Goal: Task Accomplishment & Management: Complete application form

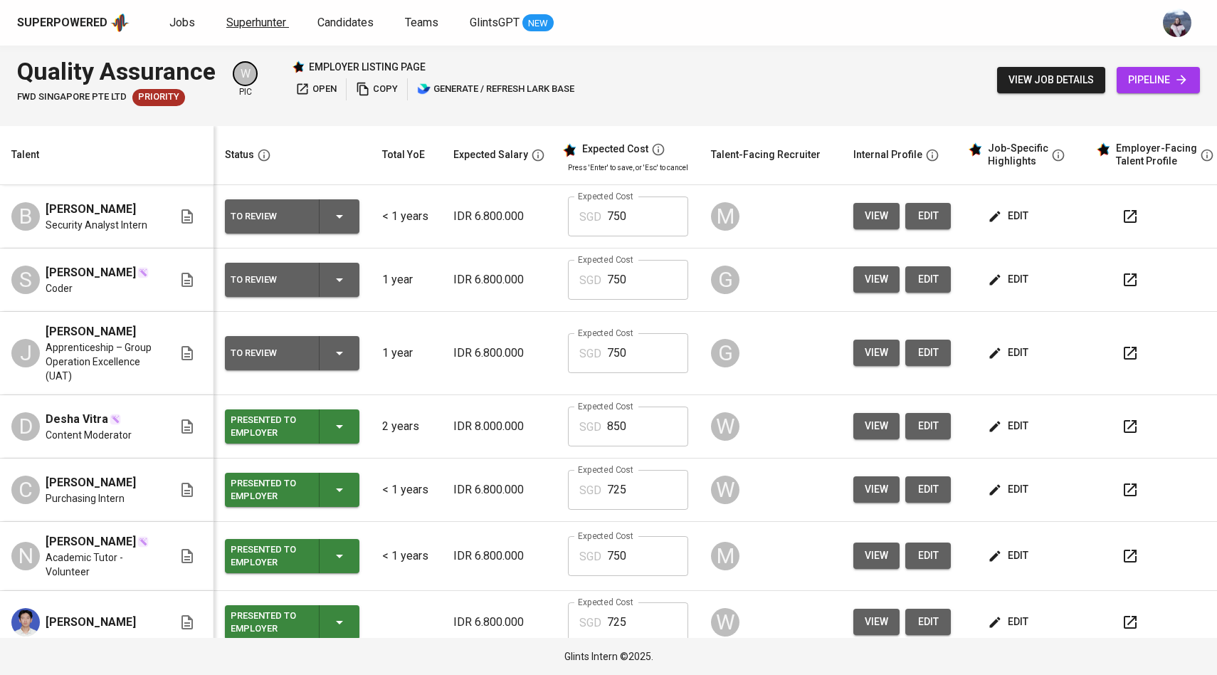
scroll to position [48, 0]
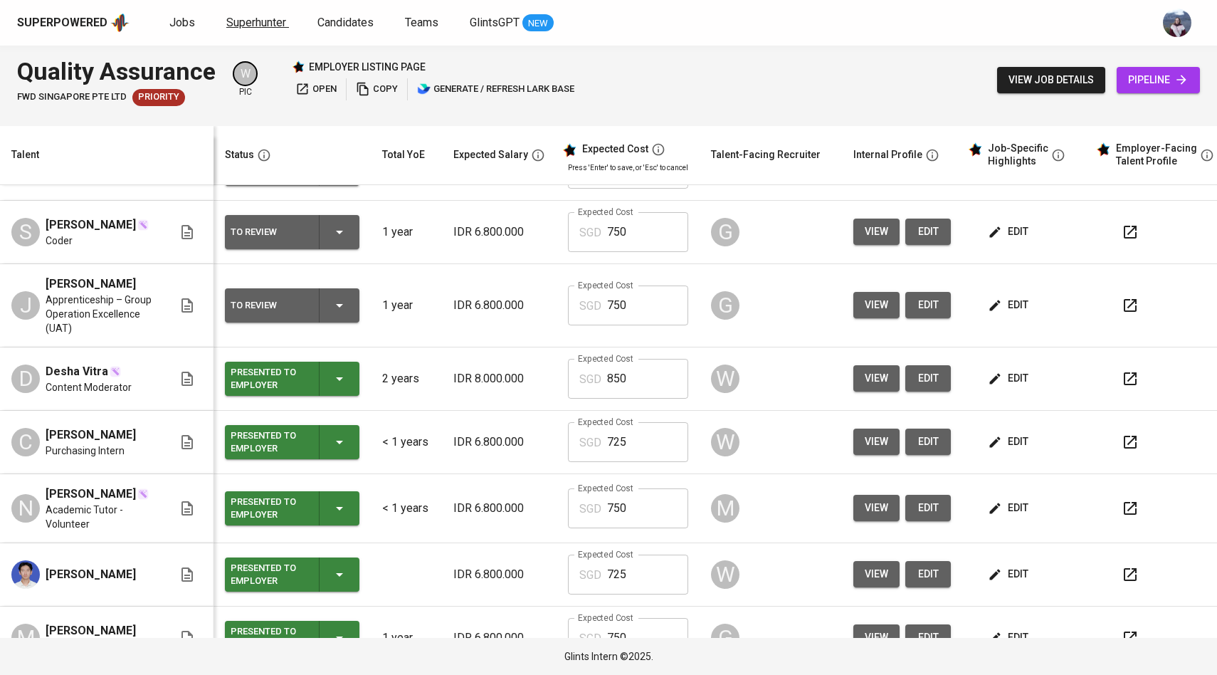
click at [237, 21] on span "Superhunter" at bounding box center [256, 23] width 60 height 14
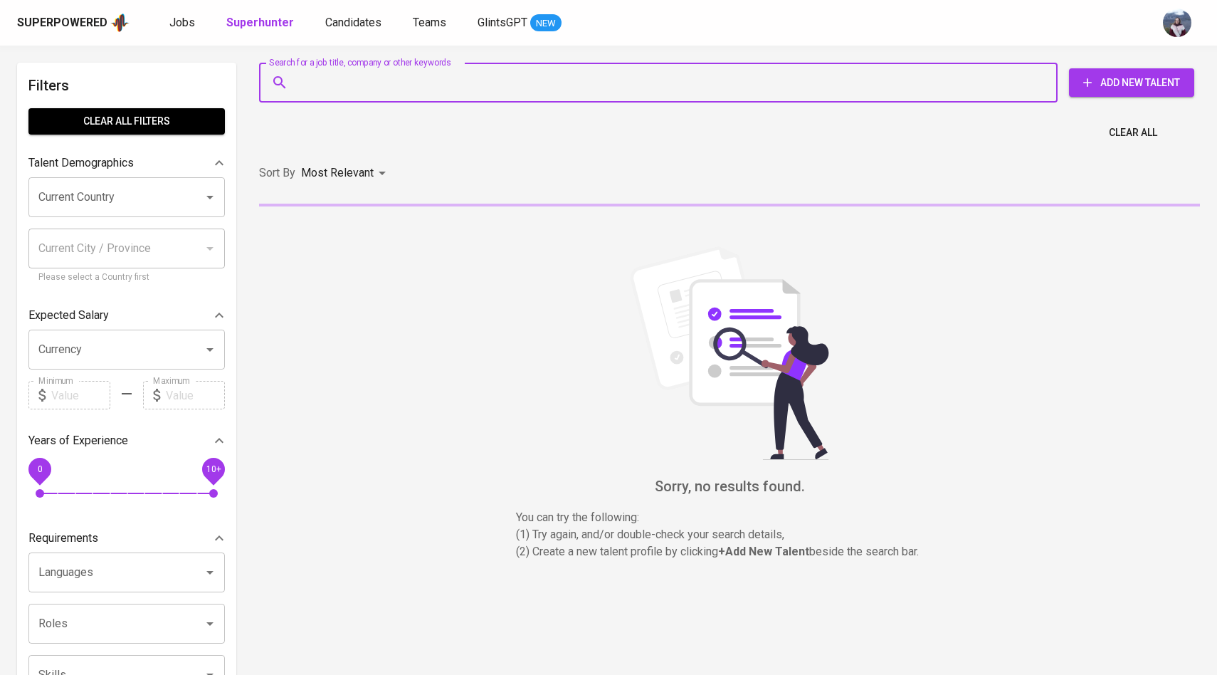
click at [341, 93] on input "Search for a job title, company or other keywords" at bounding box center [662, 82] width 736 height 27
paste input "| [EMAIL_ADDRESS][DOMAIN_NAME]"
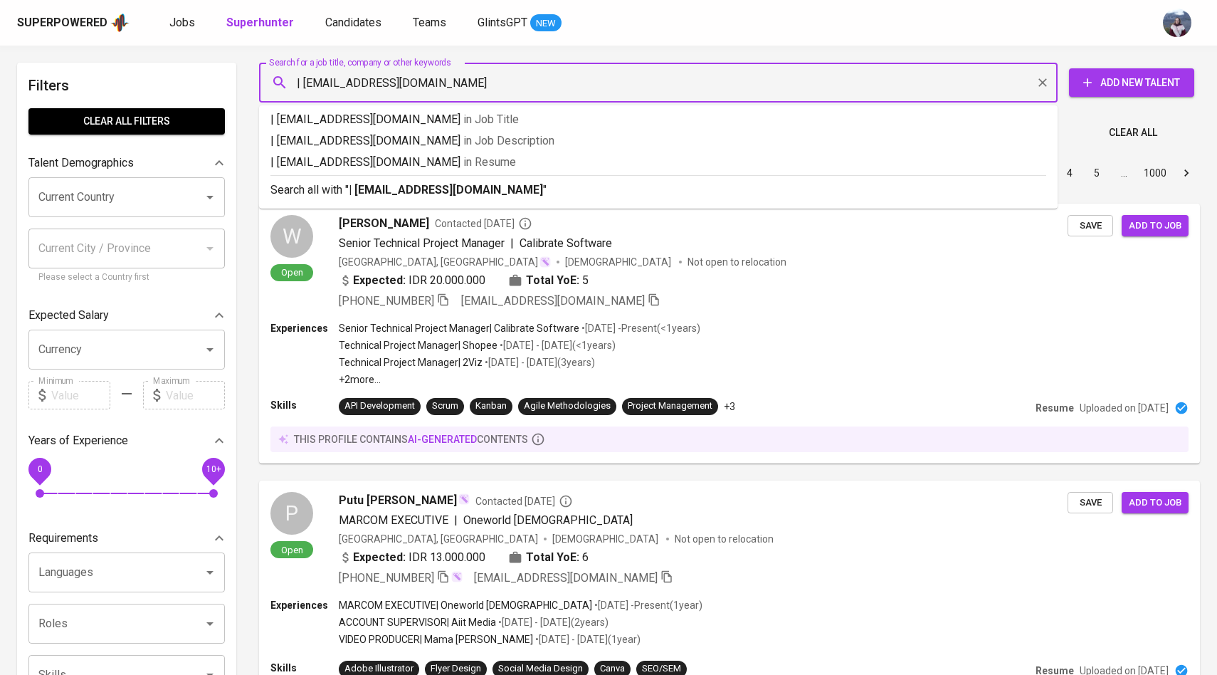
click at [301, 77] on input "| [EMAIL_ADDRESS][DOMAIN_NAME]" at bounding box center [662, 82] width 736 height 27
type input "[EMAIL_ADDRESS][DOMAIN_NAME]"
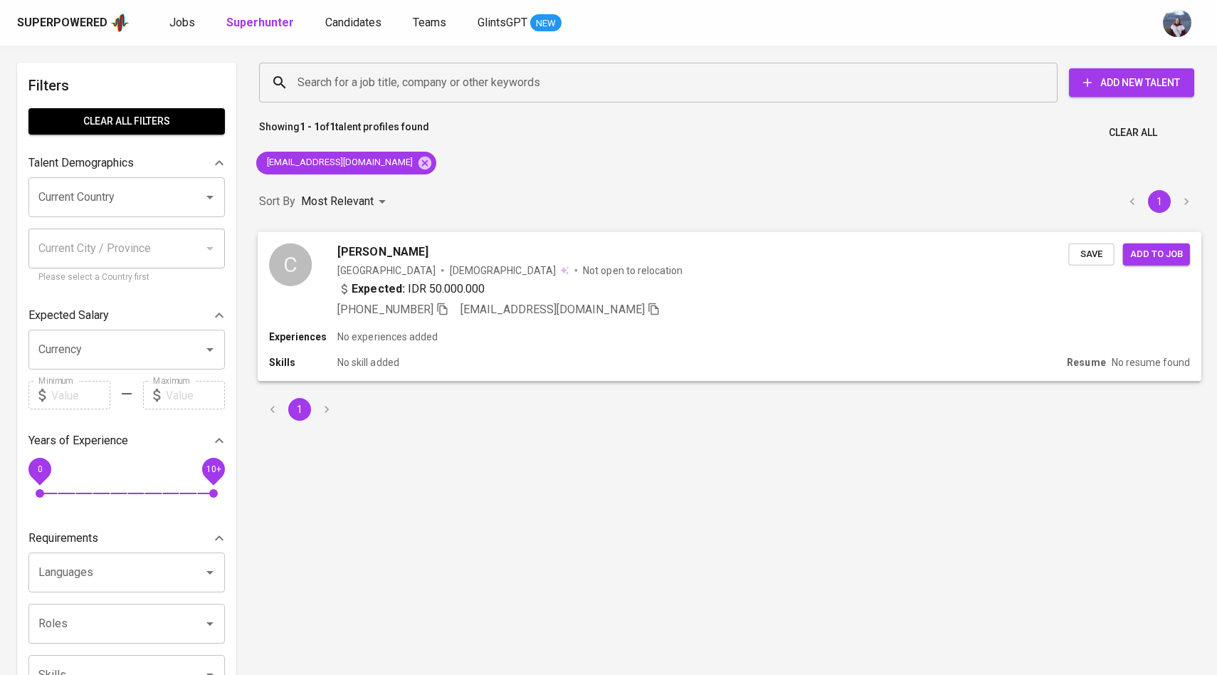
click at [306, 261] on div "C" at bounding box center [290, 264] width 43 height 43
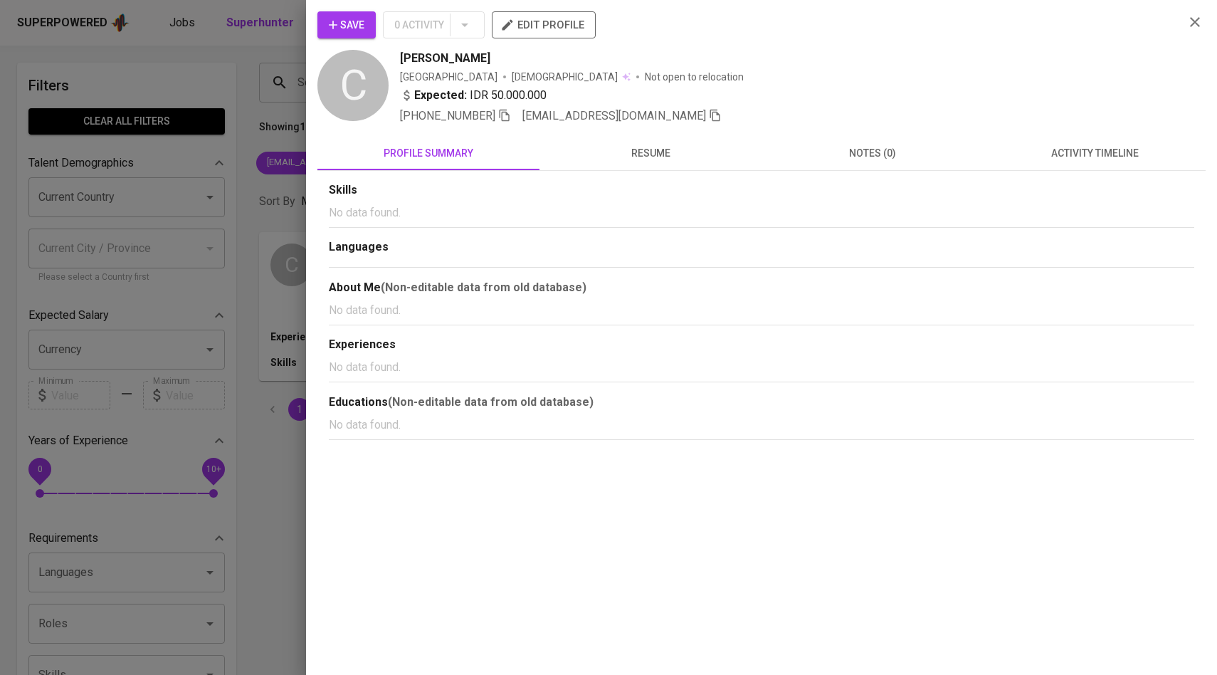
click at [1092, 138] on button "activity timeline" at bounding box center [1095, 153] width 222 height 34
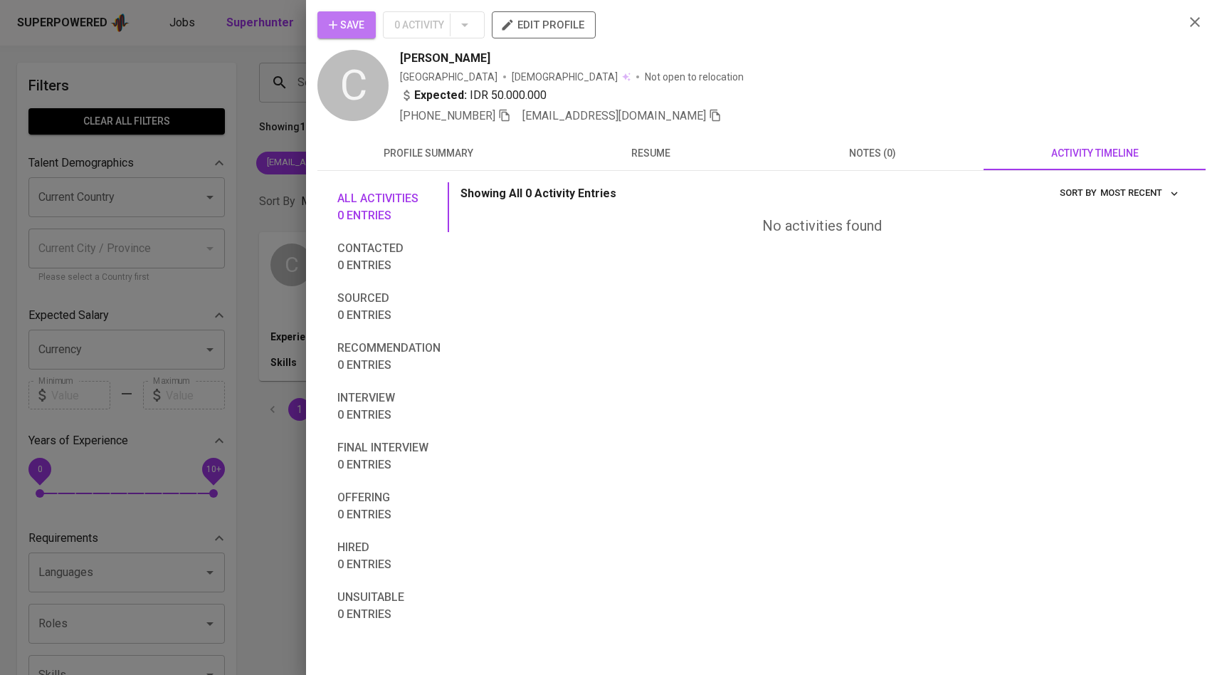
click at [354, 31] on span "Save" at bounding box center [347, 25] width 36 height 18
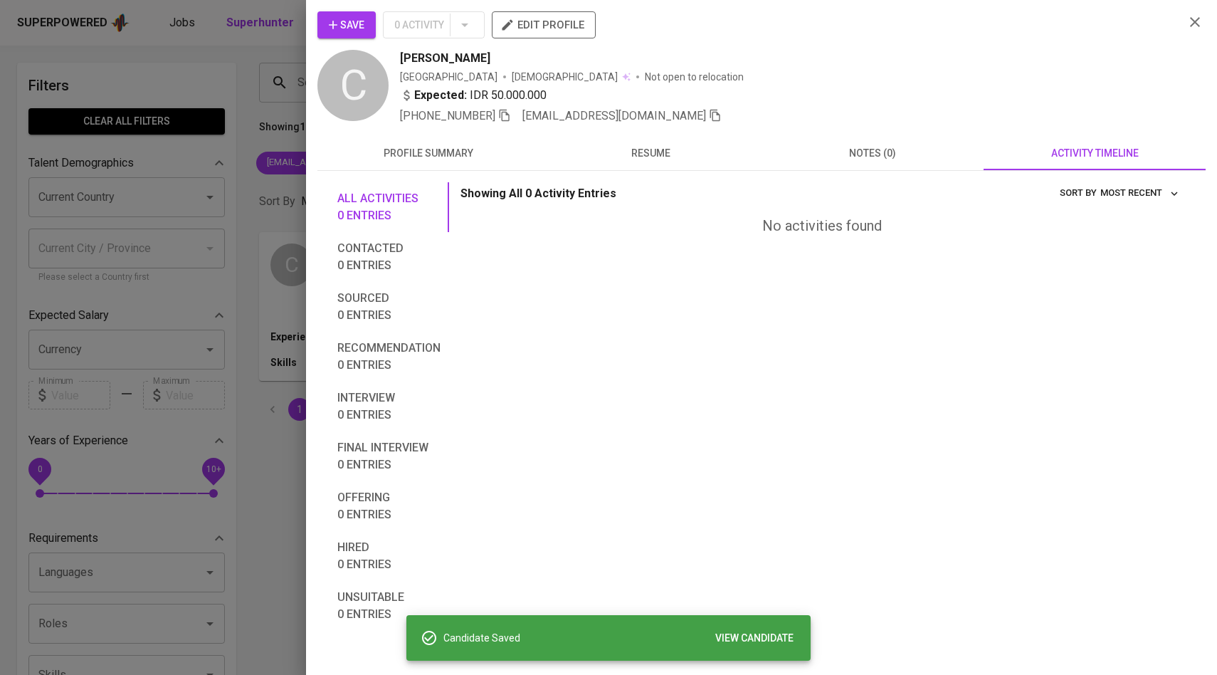
click at [256, 122] on div at bounding box center [608, 337] width 1217 height 675
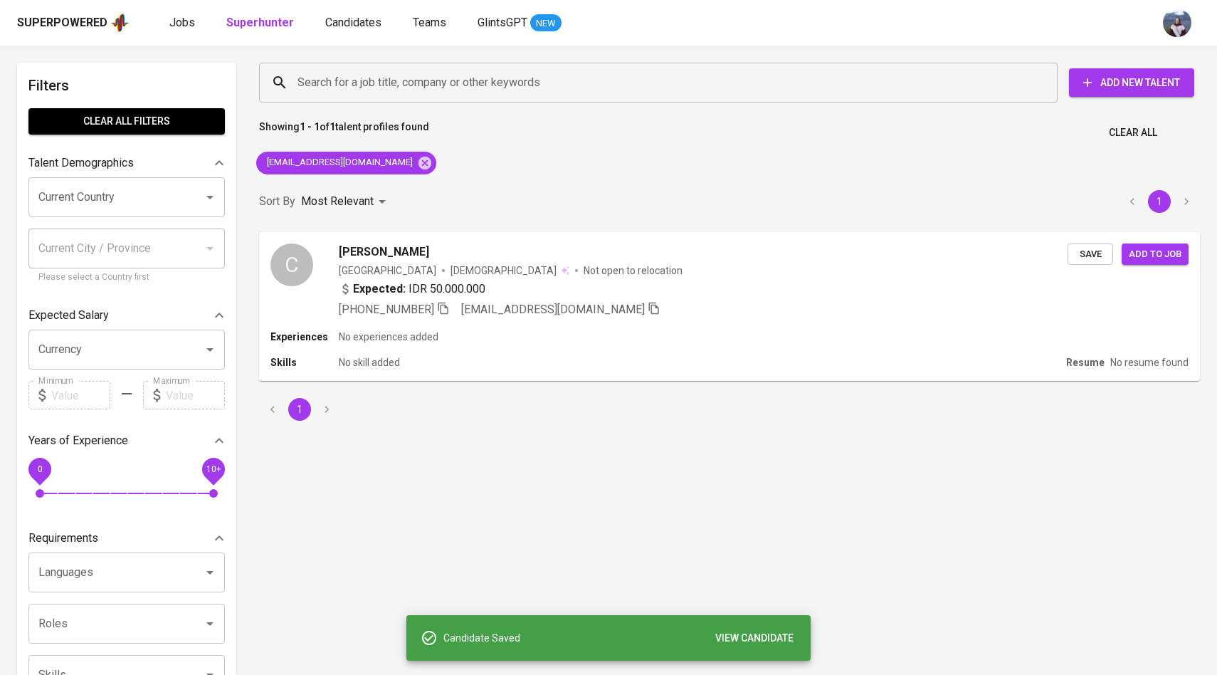
click at [351, 13] on div "Superpowered Jobs Superhunter Candidates Teams GlintsGPT NEW" at bounding box center [585, 22] width 1137 height 21
click at [351, 15] on link "Candidates" at bounding box center [354, 23] width 59 height 18
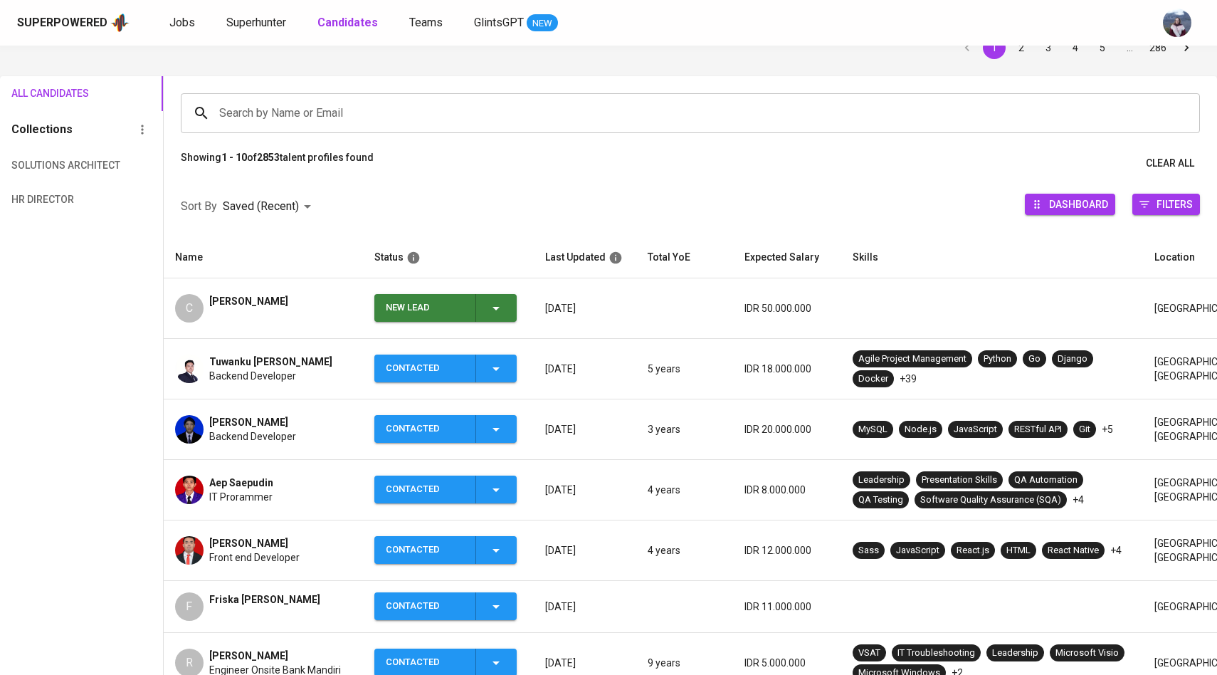
scroll to position [88, 0]
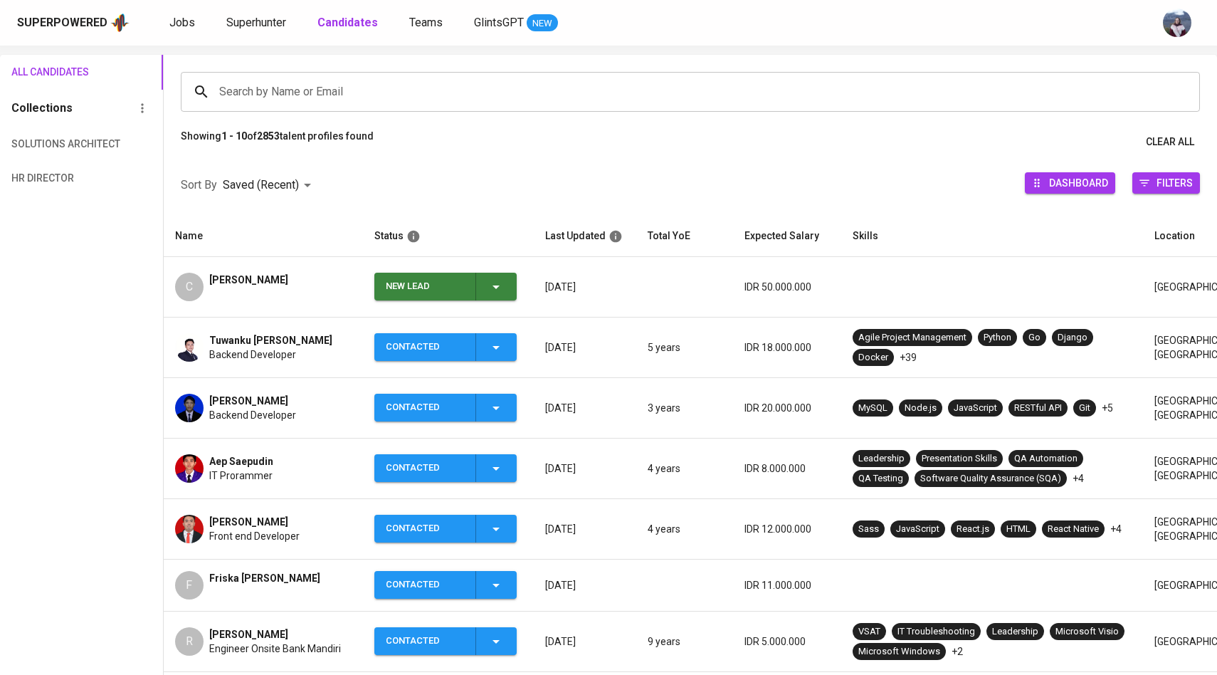
click at [491, 290] on icon "button" at bounding box center [496, 286] width 17 height 17
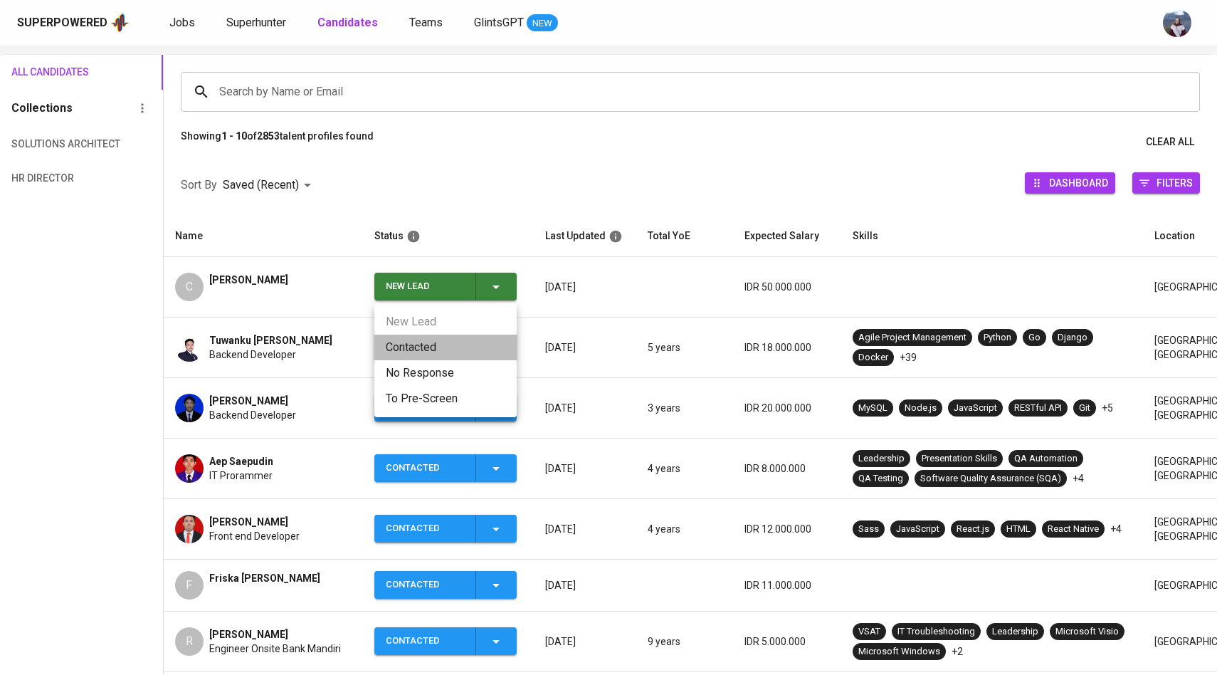
click at [422, 341] on li "Contacted" at bounding box center [445, 348] width 142 height 26
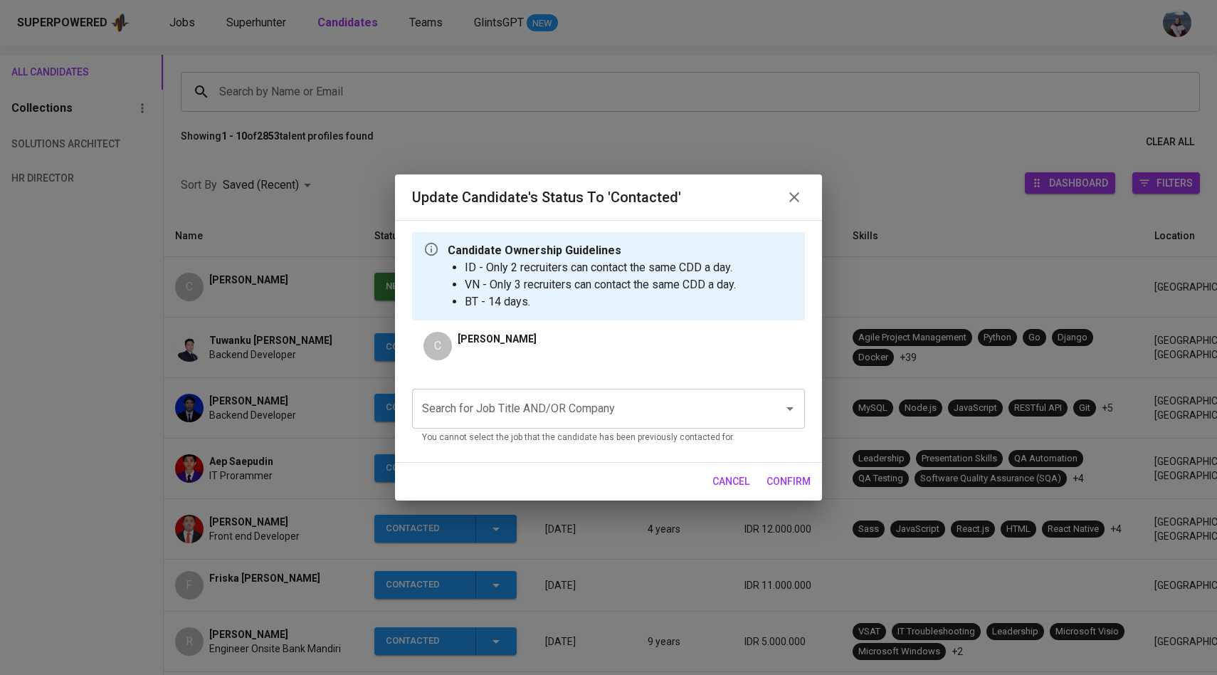
click at [526, 399] on input "Search for Job Title AND/OR Company" at bounding box center [589, 408] width 340 height 27
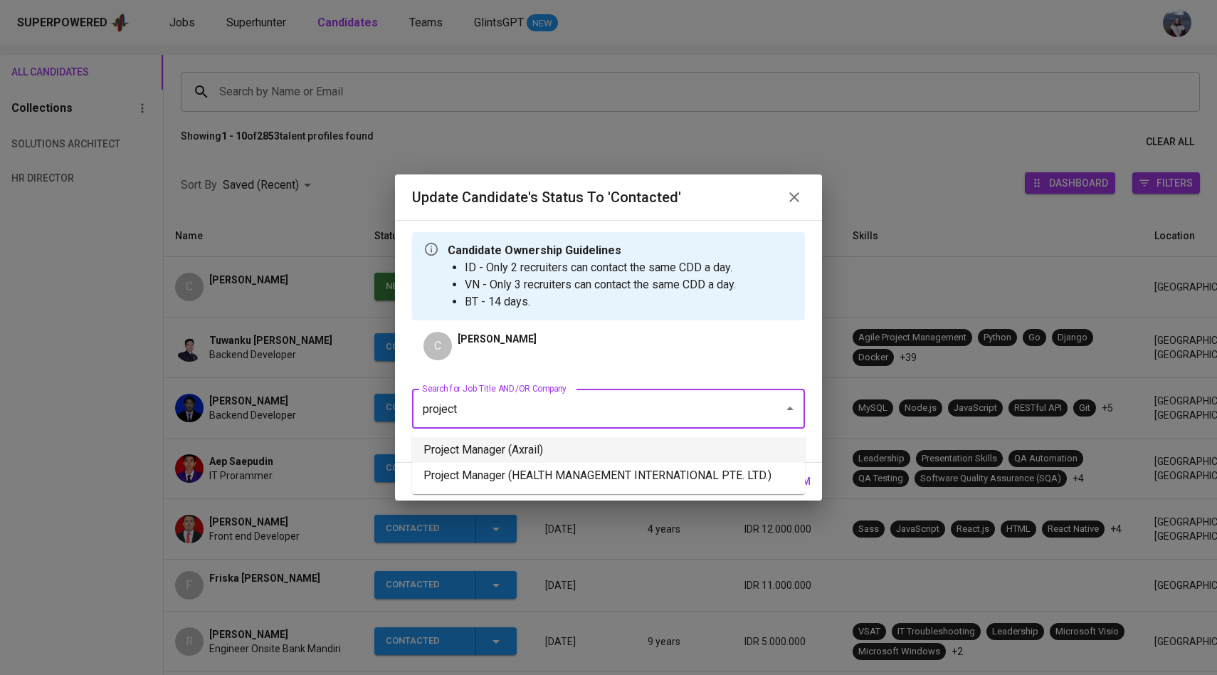
click at [551, 460] on li "Project Manager (Axrail)" at bounding box center [608, 450] width 393 height 26
type input "project"
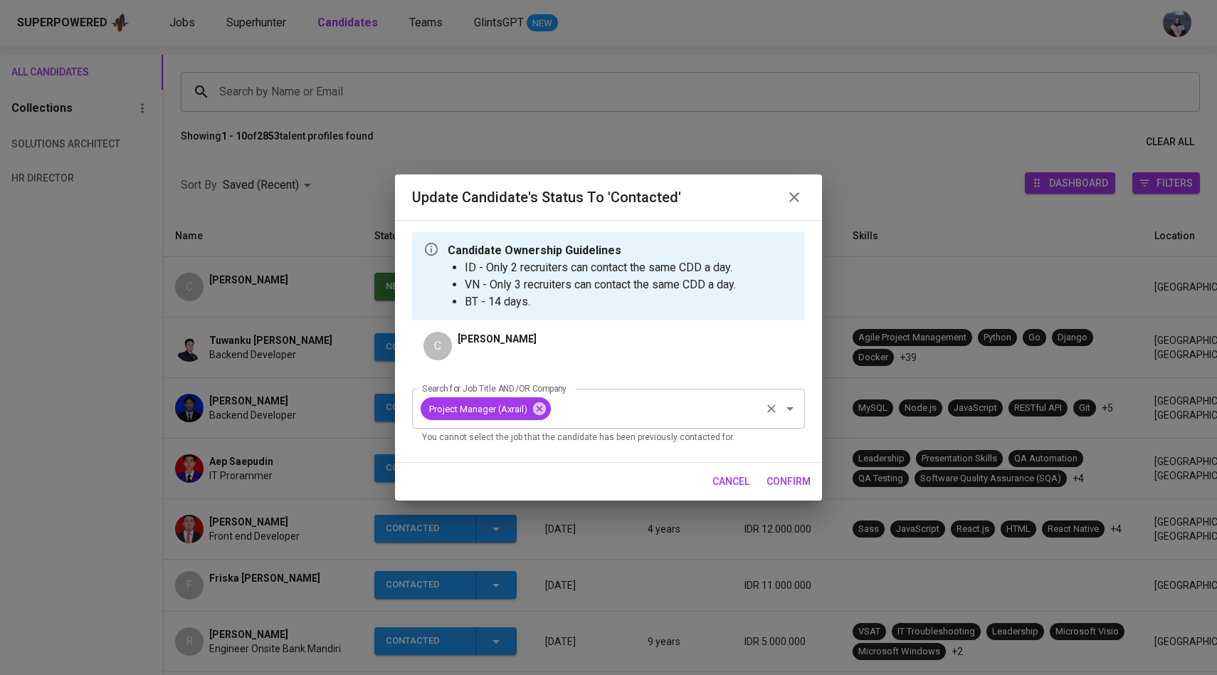
click at [549, 411] on div "Project Manager (Axrail)" at bounding box center [486, 408] width 130 height 23
click at [544, 411] on icon at bounding box center [539, 408] width 13 height 13
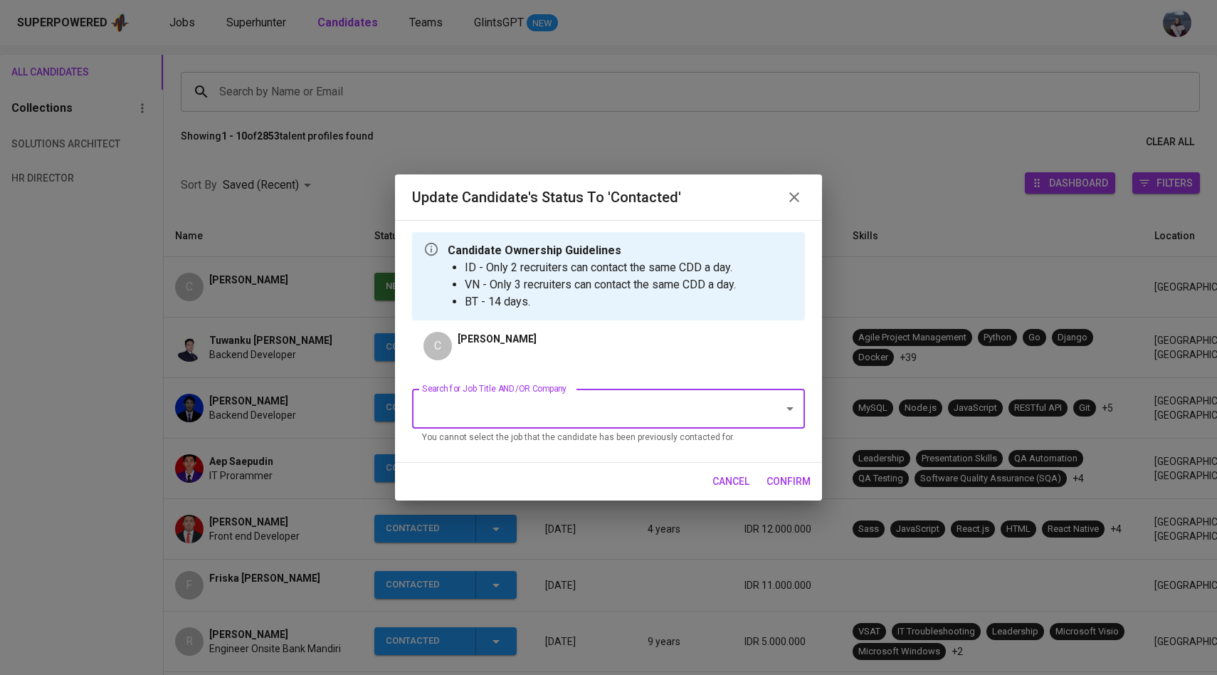
click at [544, 411] on input "Search for Job Title AND/OR Company" at bounding box center [589, 408] width 340 height 27
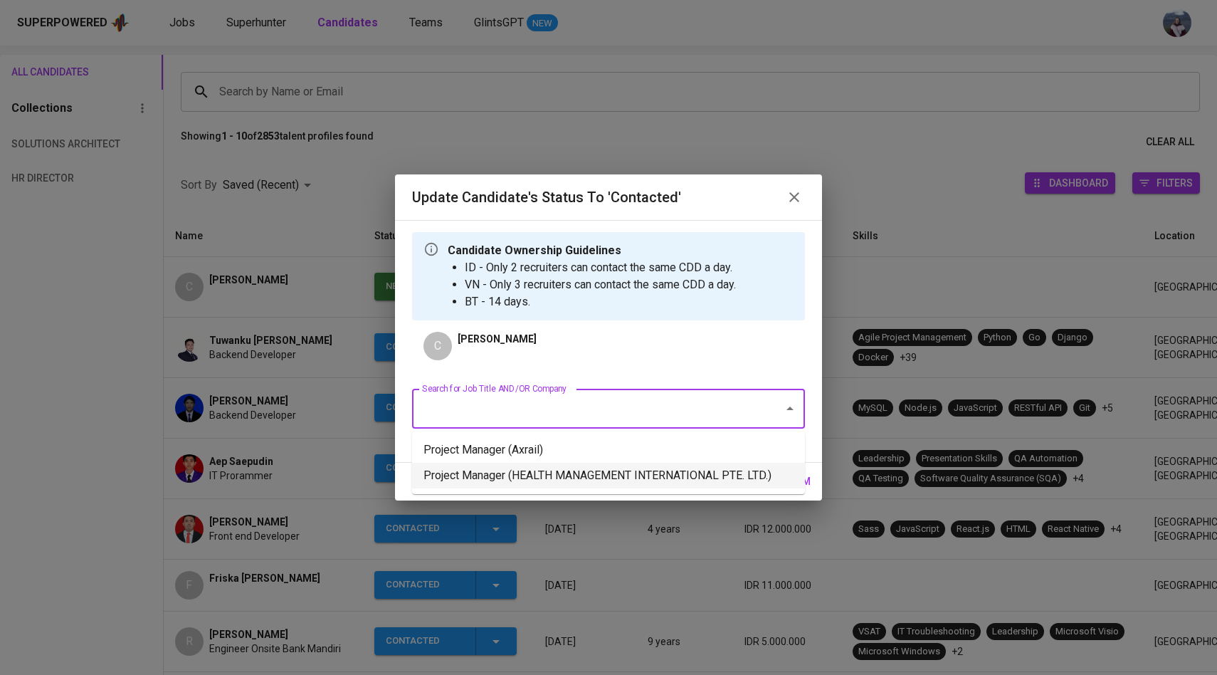
click at [551, 470] on li "Project Manager (HEALTH MANAGEMENT INTERNATIONAL PTE. LTD.)" at bounding box center [608, 476] width 393 height 26
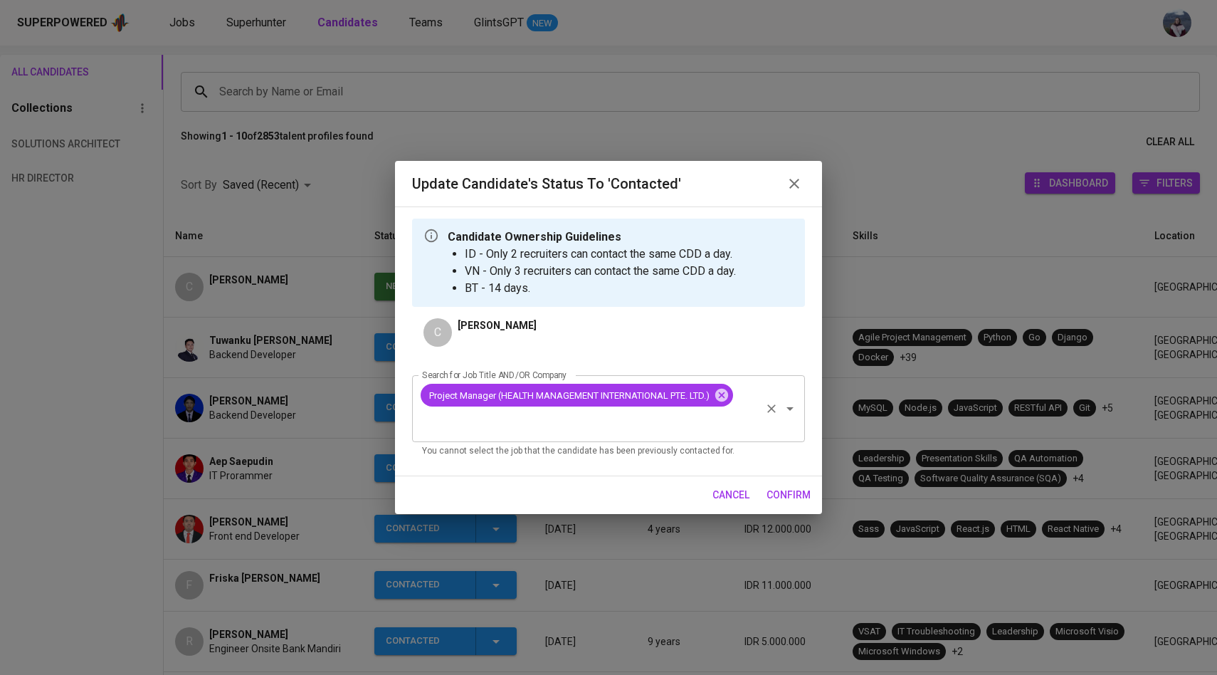
click at [800, 494] on span "confirm" at bounding box center [789, 495] width 44 height 18
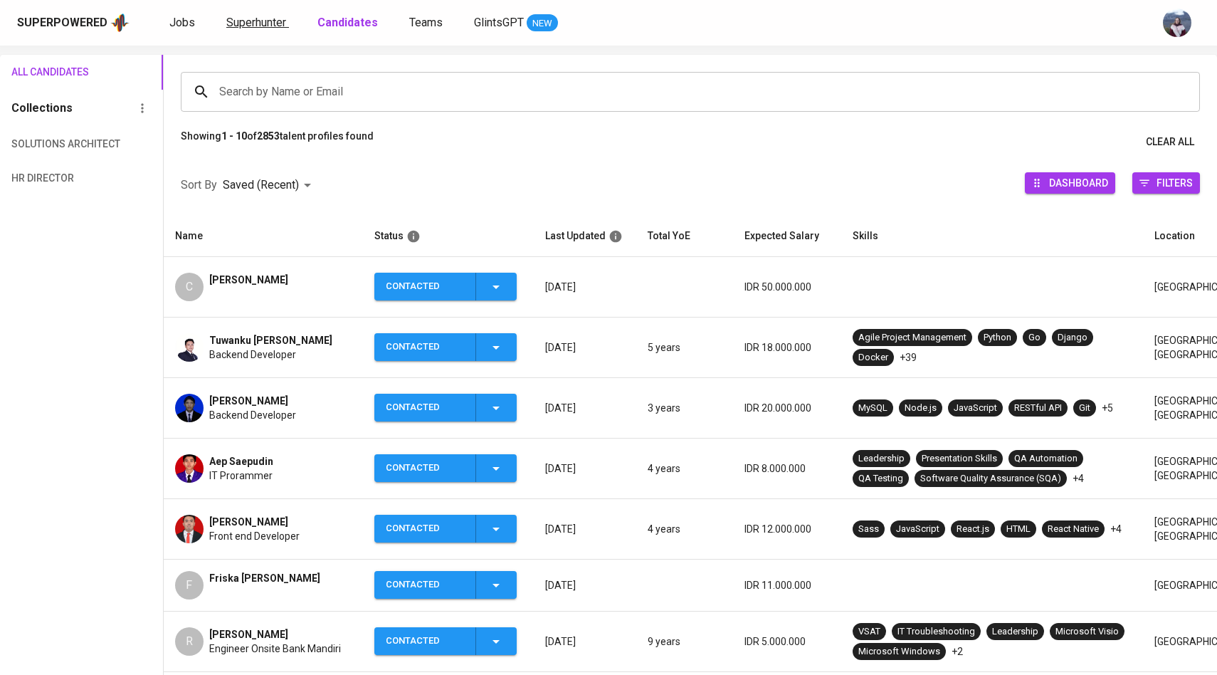
click at [270, 29] on link "Superhunter" at bounding box center [257, 23] width 63 height 18
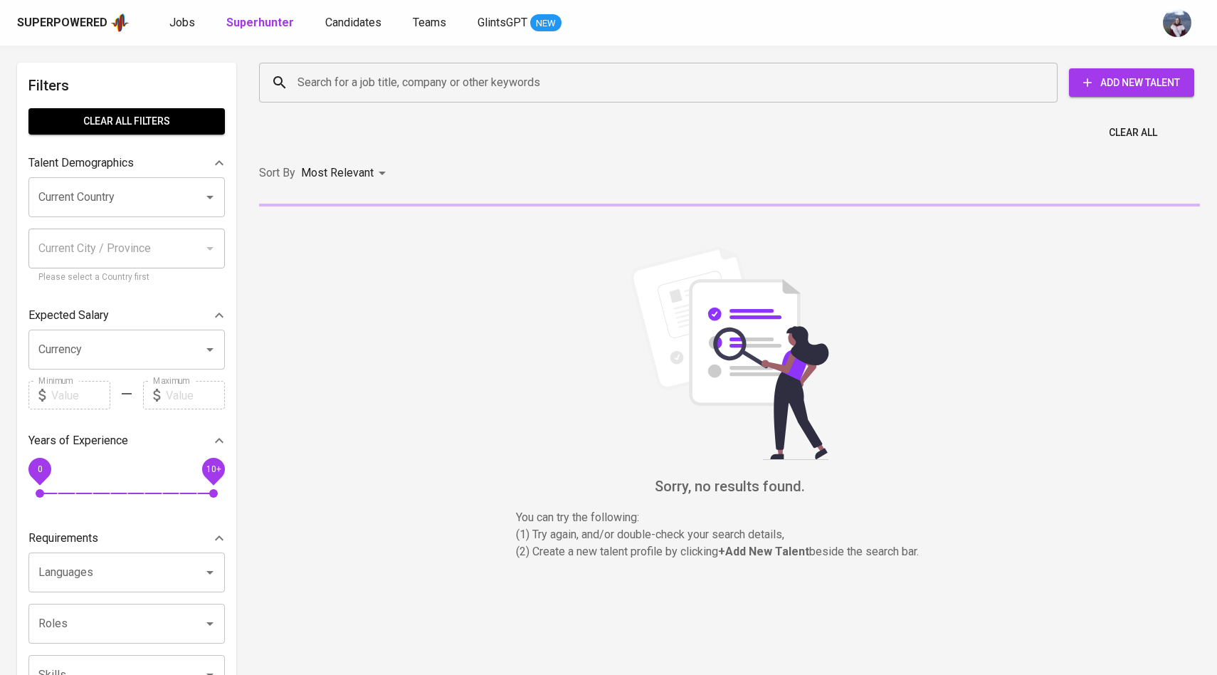
click at [322, 75] on input "Search for a job title, company or other keywords" at bounding box center [662, 82] width 736 height 27
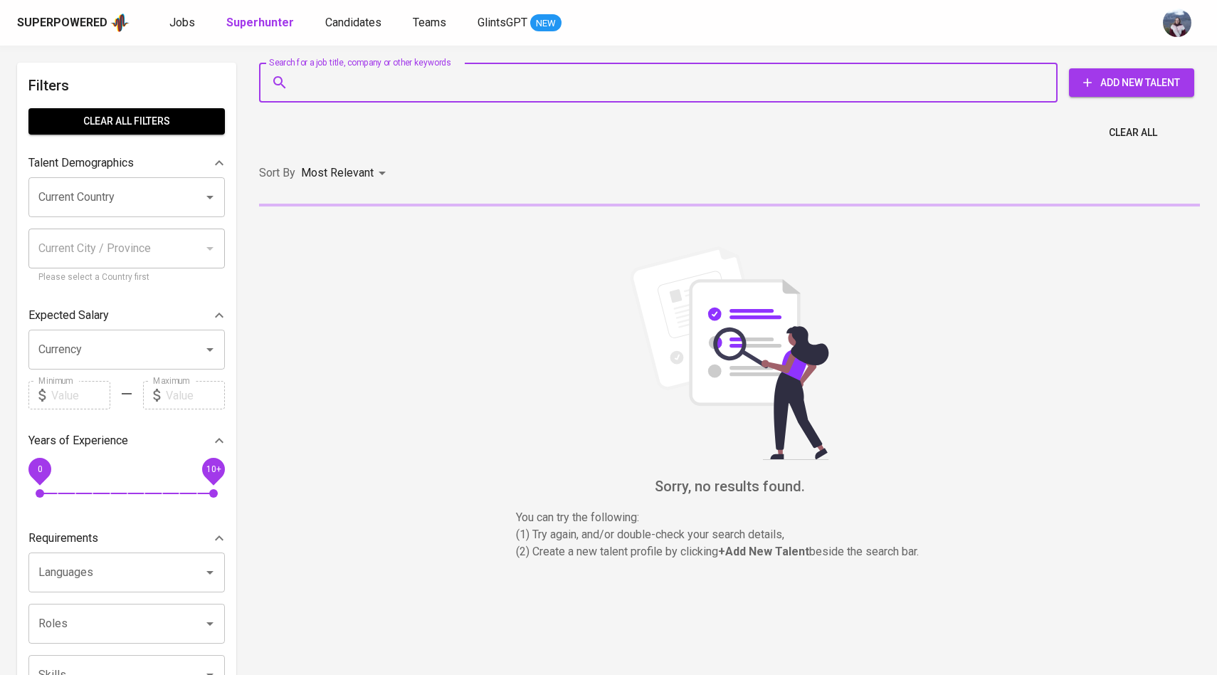
paste input "[EMAIL_ADDRESS][DOMAIN_NAME]"
type input "[EMAIL_ADDRESS][DOMAIN_NAME]"
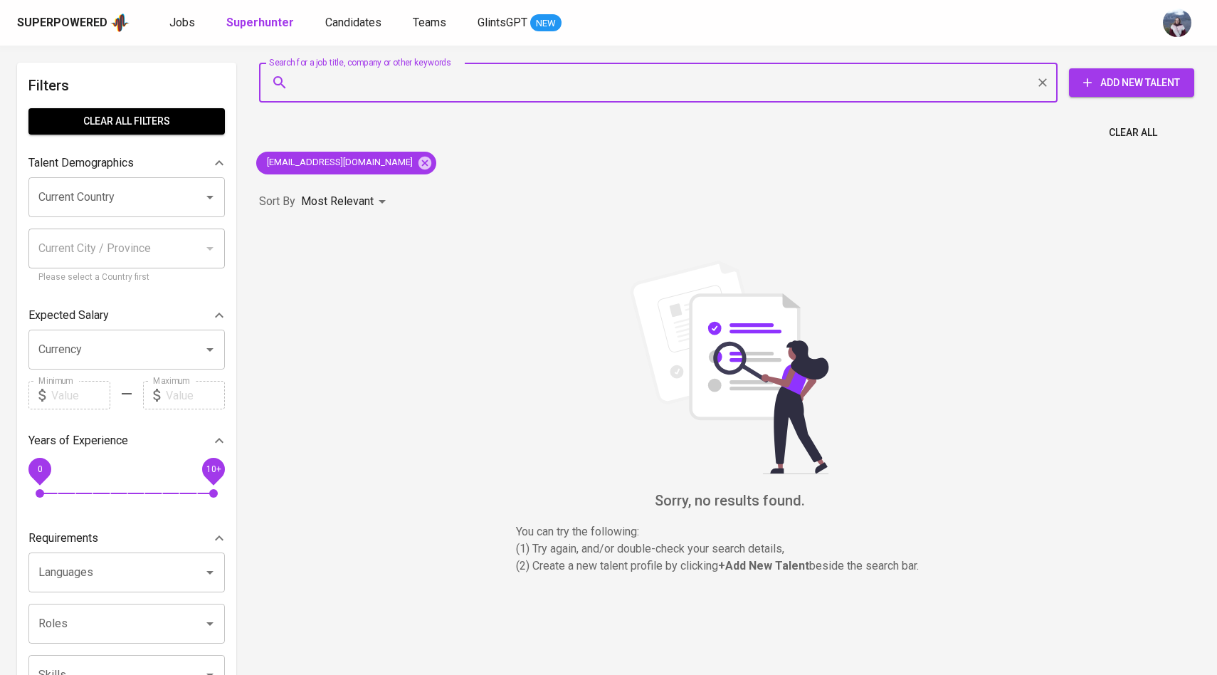
click at [942, 174] on div "Search for a job title, company or other keywords Search for a job title, compa…" at bounding box center [730, 332] width 958 height 557
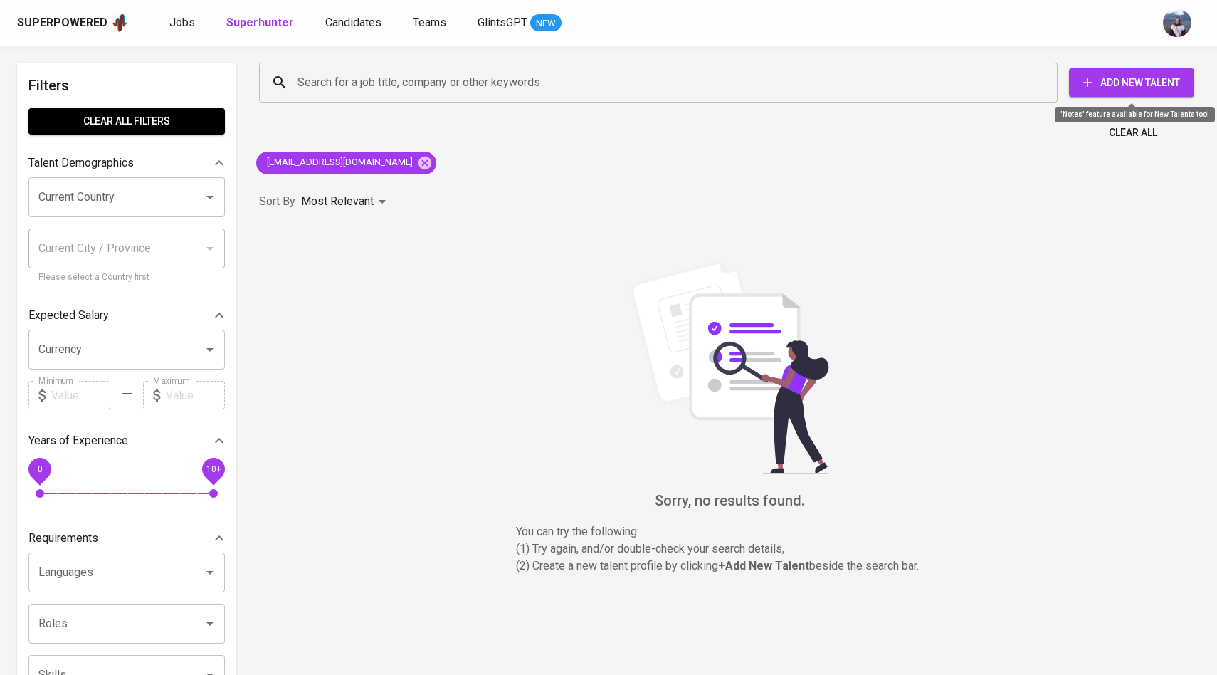
click at [1149, 91] on span "Add New Talent" at bounding box center [1131, 83] width 102 height 18
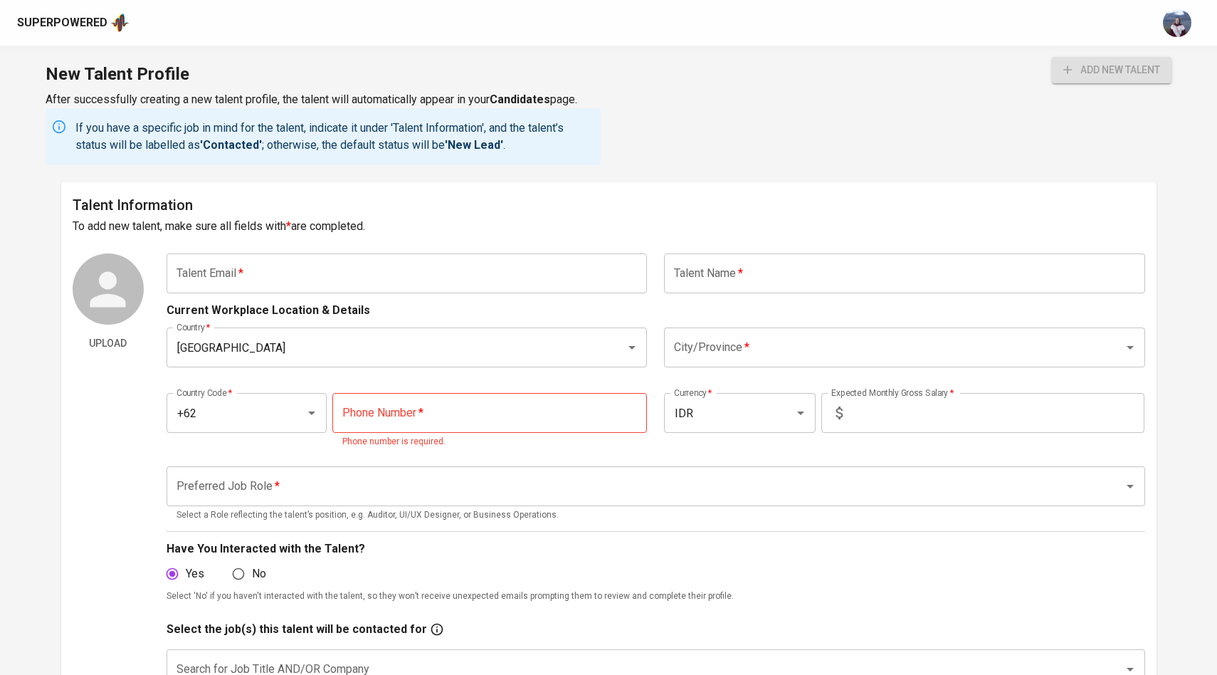
click at [436, 285] on input "text" at bounding box center [407, 273] width 481 height 40
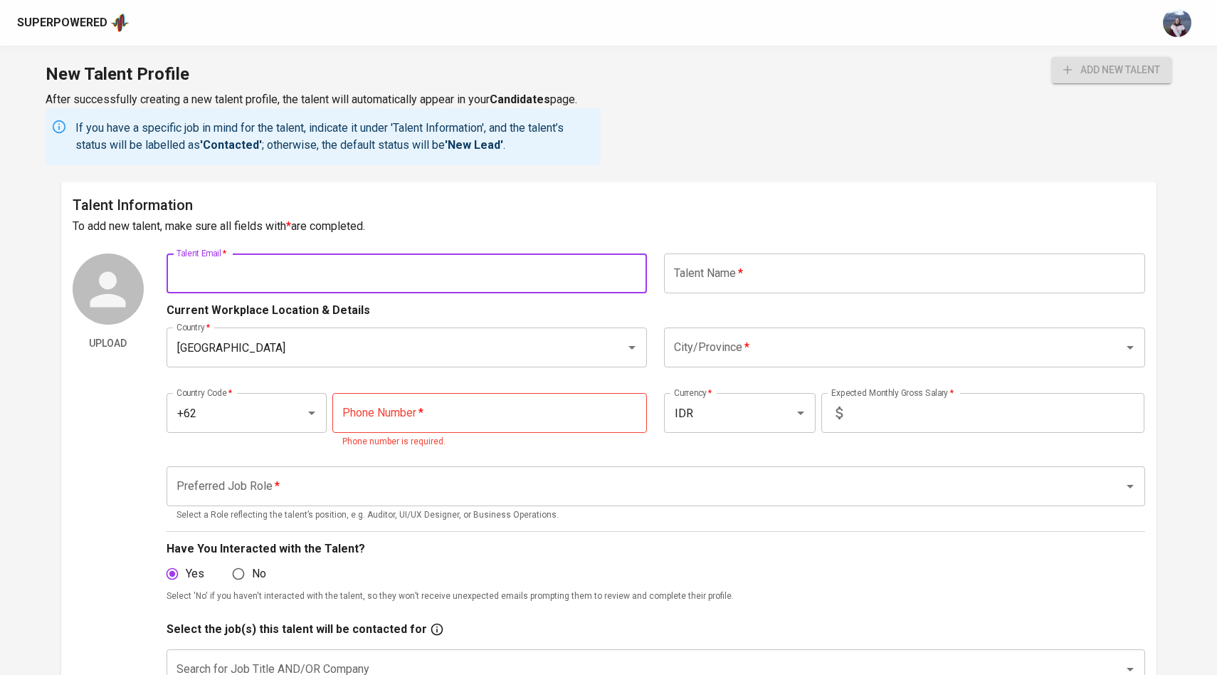
paste input "[EMAIL_ADDRESS][DOMAIN_NAME]"
type input "[EMAIL_ADDRESS][DOMAIN_NAME]"
click at [720, 266] on input "text" at bounding box center [904, 273] width 481 height 40
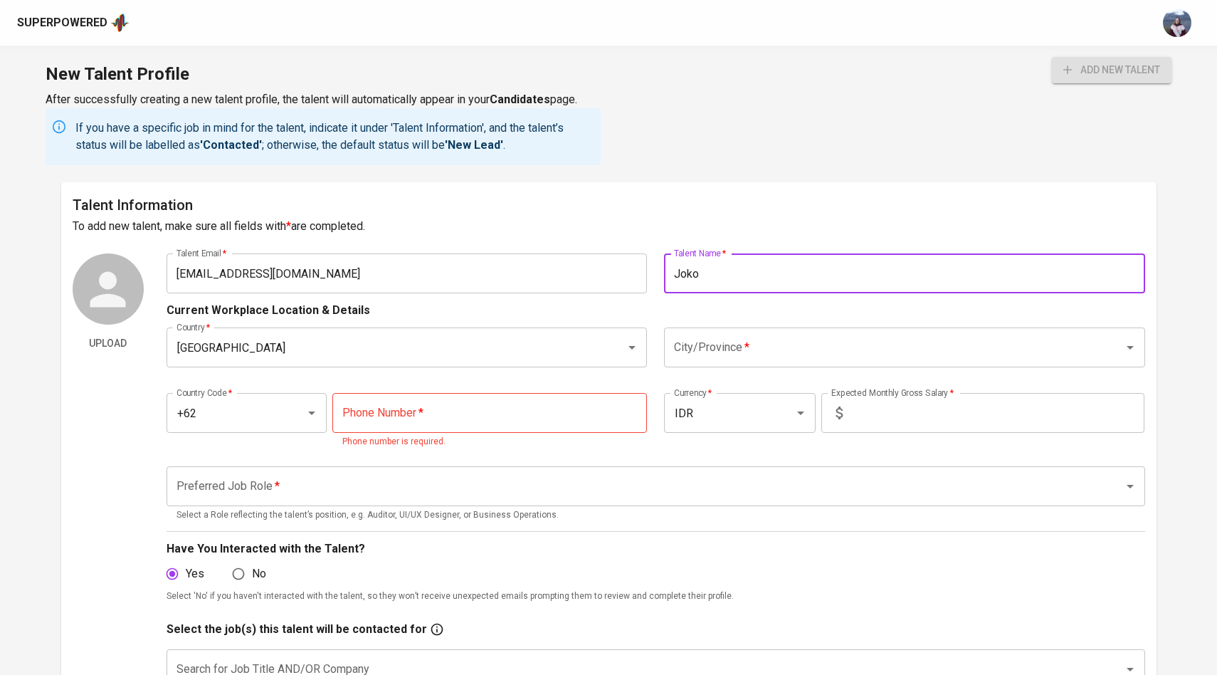
type input "Joko"
click at [480, 409] on input "tel" at bounding box center [489, 413] width 315 height 40
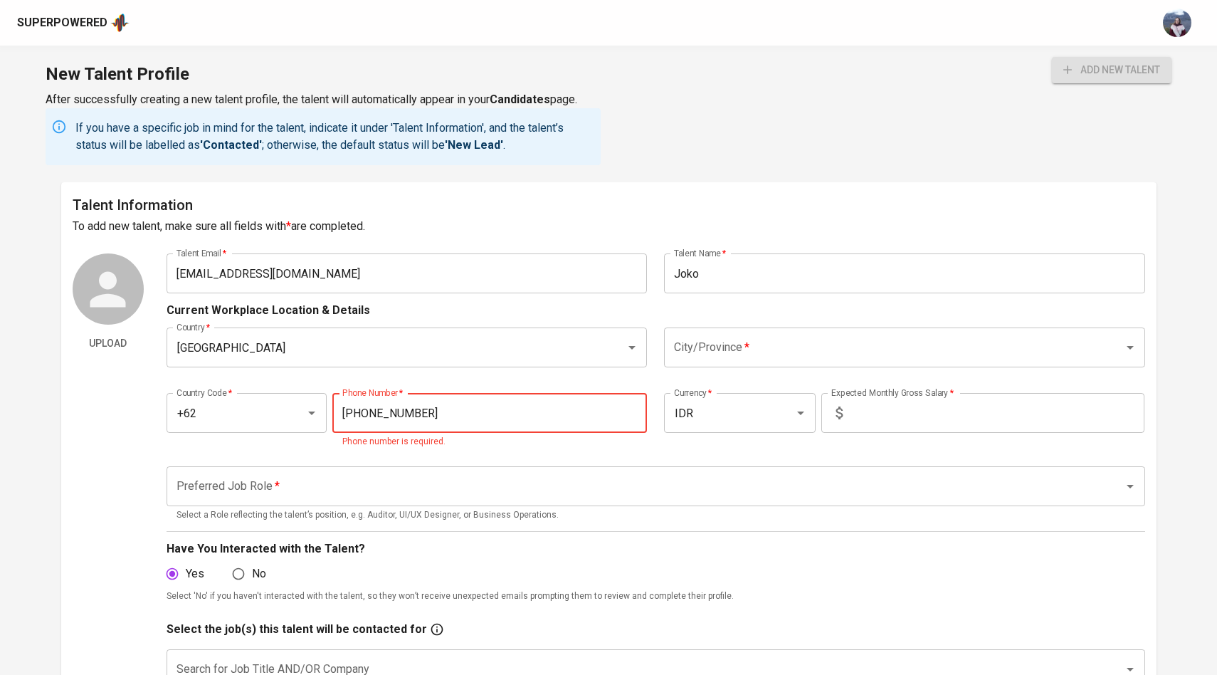
click at [704, 362] on div "City/Province *" at bounding box center [904, 347] width 481 height 40
type input "[PHONE_NUMBER]"
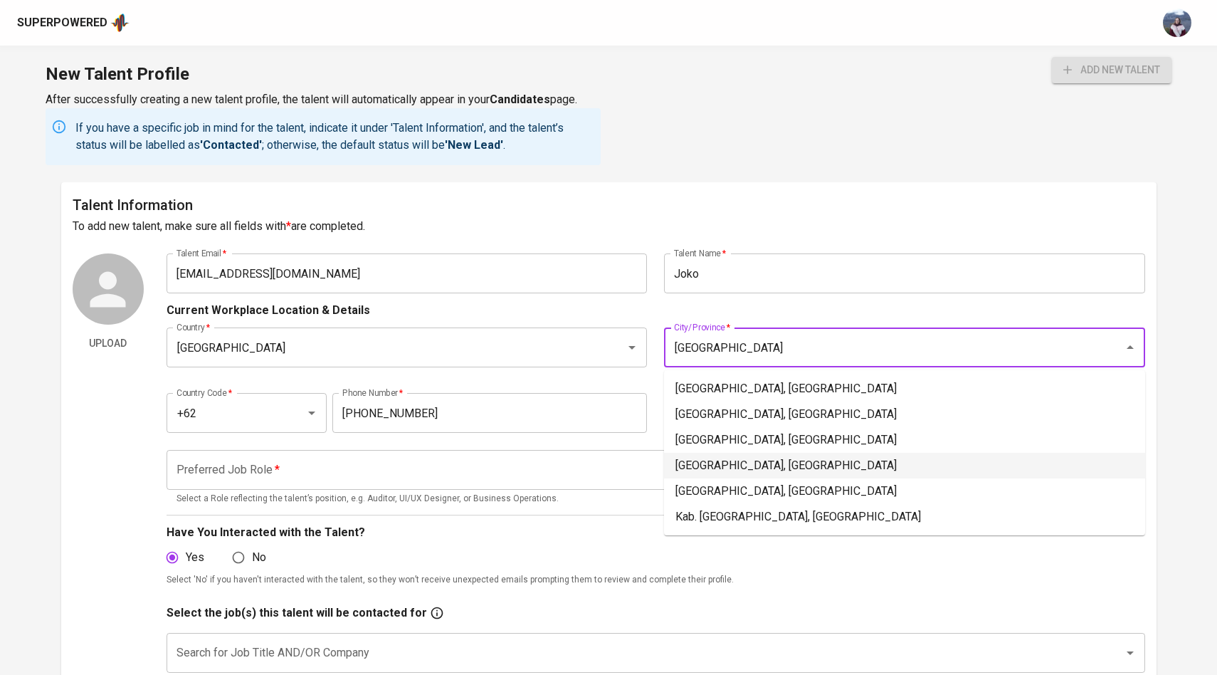
click at [728, 466] on li "[GEOGRAPHIC_DATA], [GEOGRAPHIC_DATA]" at bounding box center [904, 466] width 481 height 26
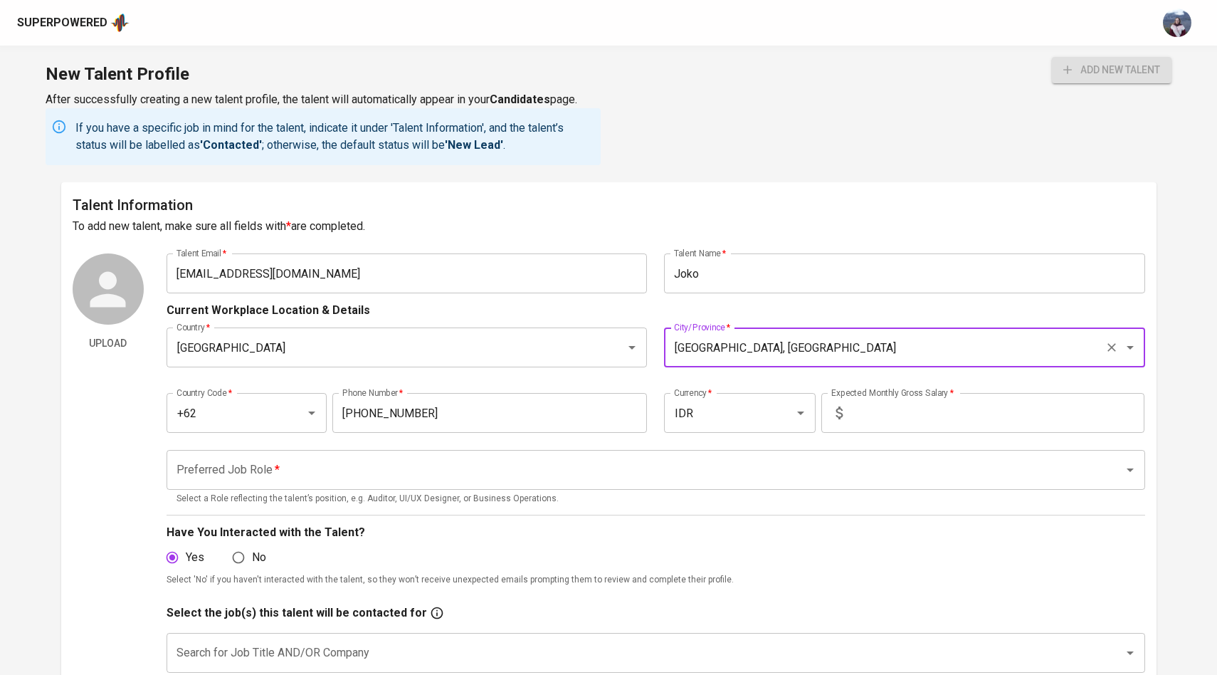
type input "[GEOGRAPHIC_DATA], [GEOGRAPHIC_DATA]"
click at [858, 403] on input "text" at bounding box center [996, 413] width 296 height 40
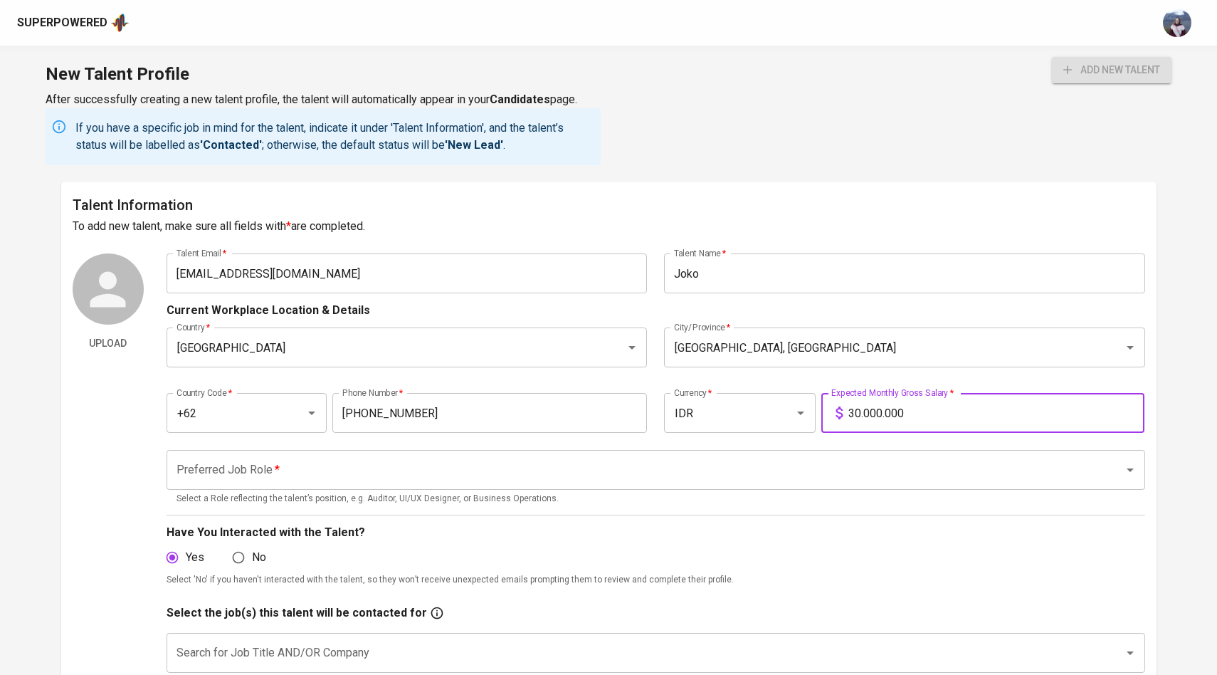
type input "30.000.000"
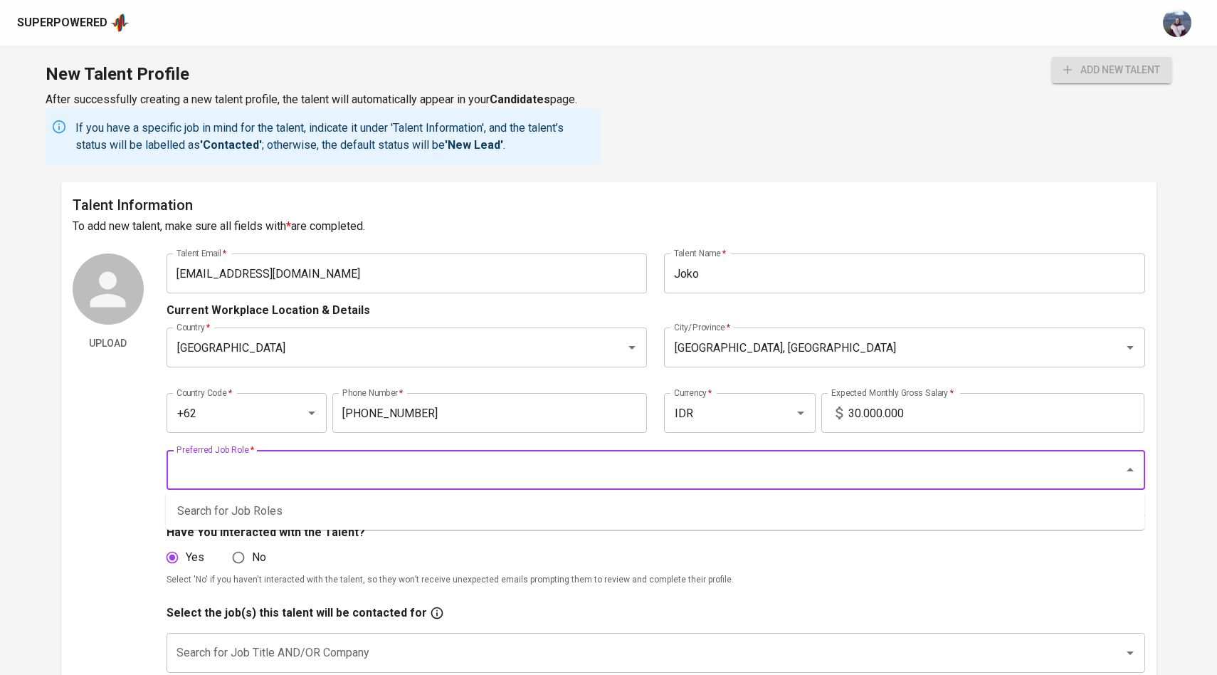
click at [607, 461] on input "Preferred Job Role   *" at bounding box center [636, 469] width 926 height 27
type input "I"
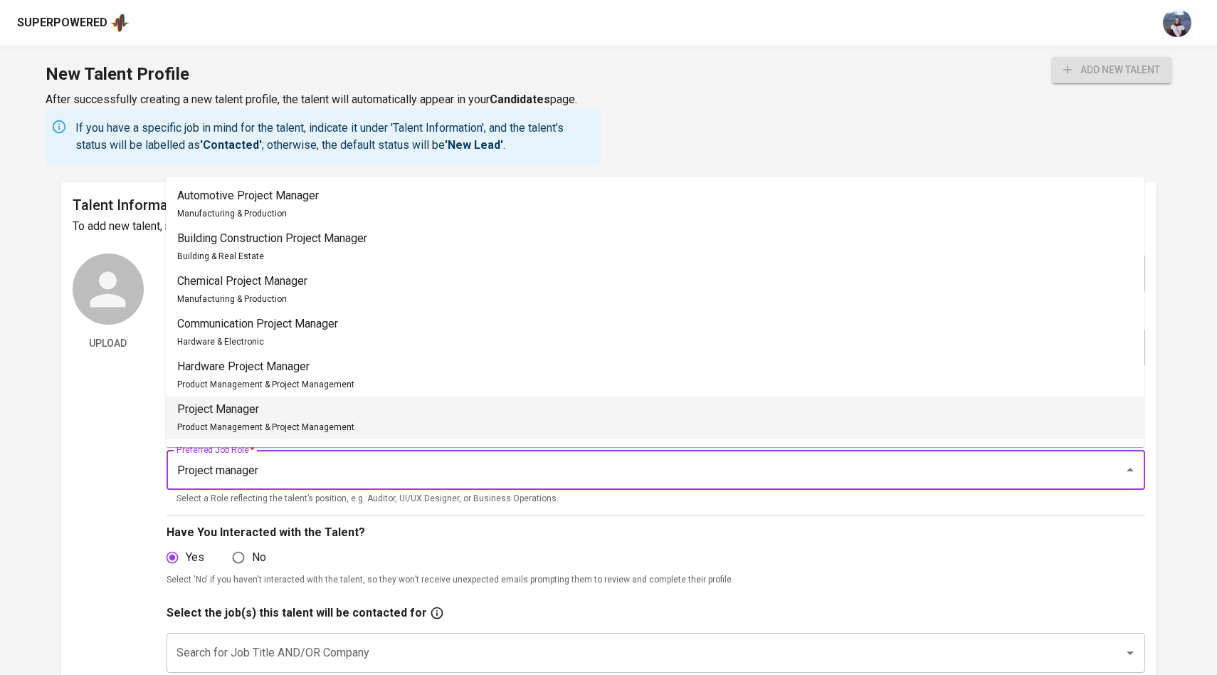
click at [549, 423] on li "Project Manager Product Management & Project Management" at bounding box center [655, 417] width 979 height 43
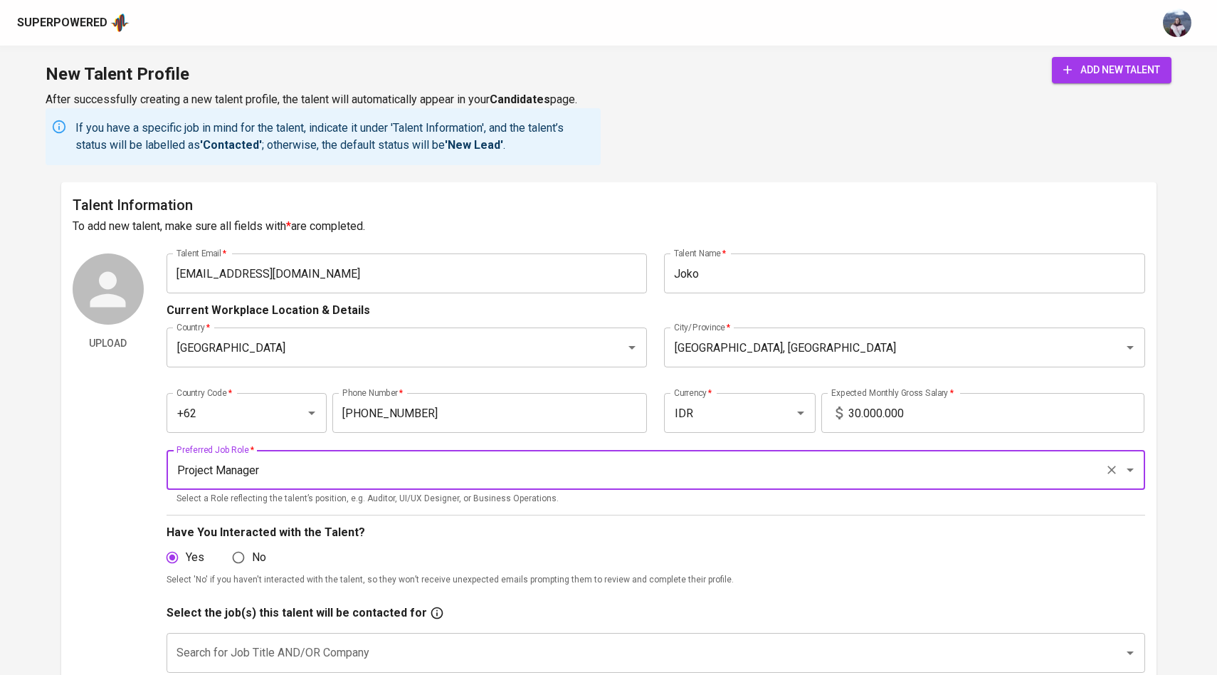
type input "Project Manager"
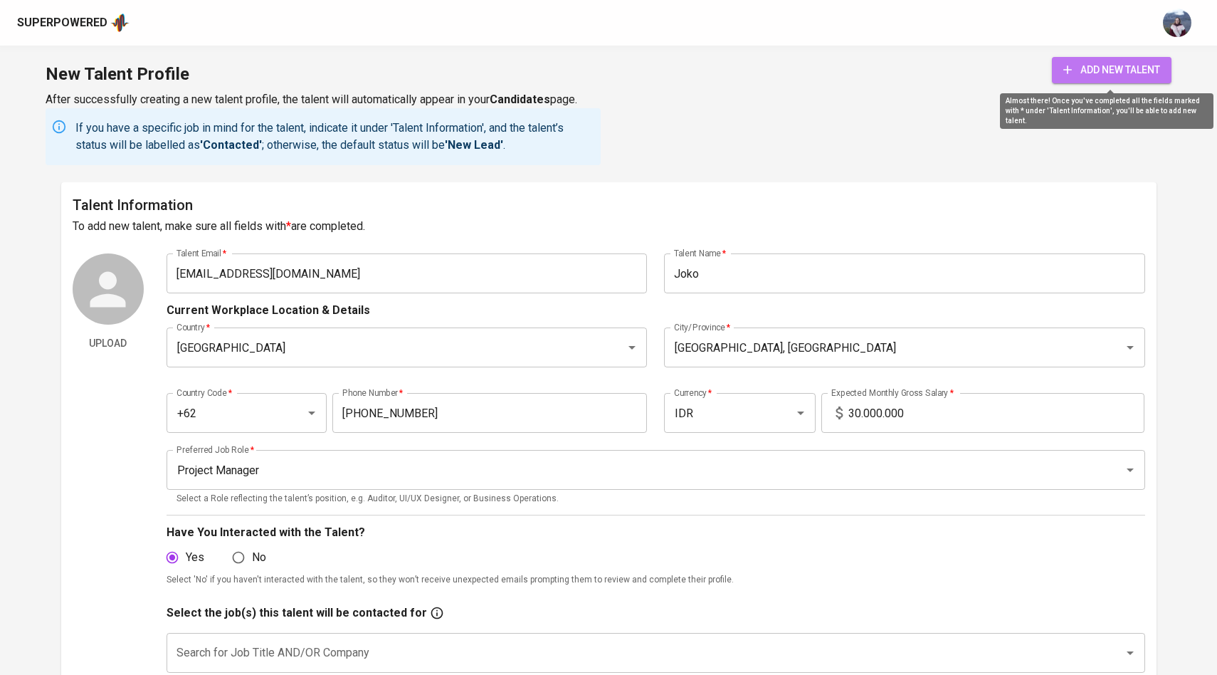
click at [1108, 70] on span "add new talent" at bounding box center [1111, 70] width 97 height 18
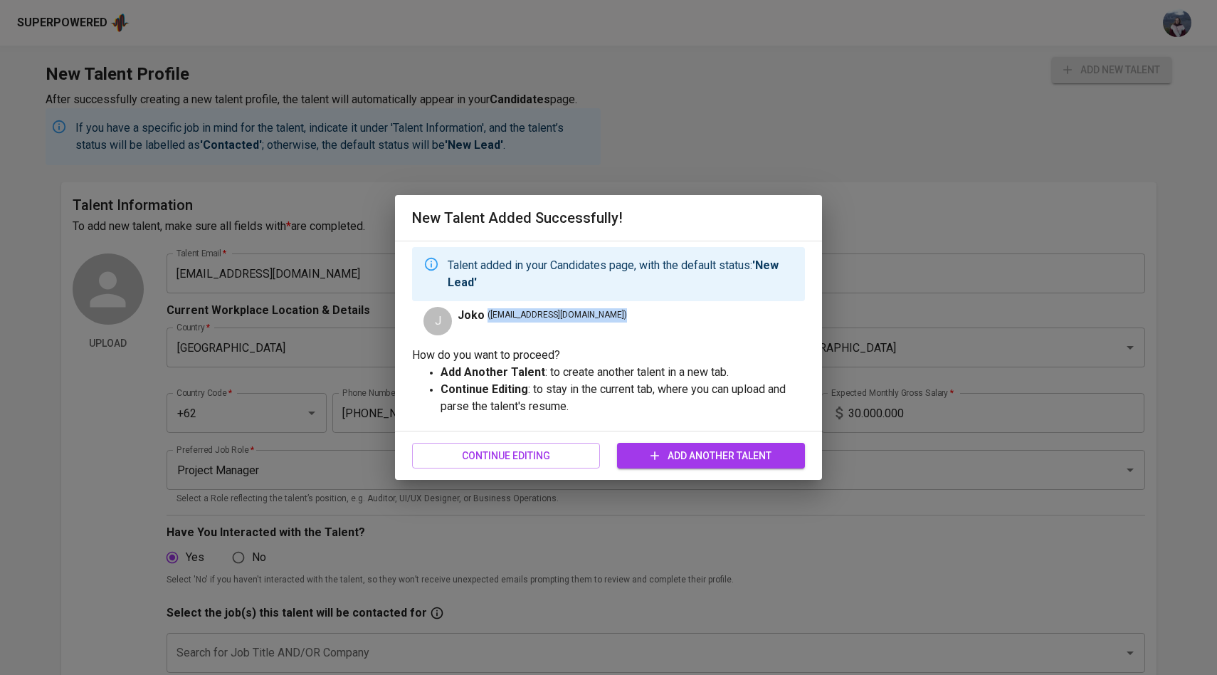
drag, startPoint x: 487, startPoint y: 315, endPoint x: 599, endPoint y: 316, distance: 111.7
click at [599, 316] on div "[PERSON_NAME] ( [PERSON_NAME][EMAIL_ADDRESS][DOMAIN_NAME] )" at bounding box center [608, 321] width 393 height 28
copy span "( [EMAIL_ADDRESS][DOMAIN_NAME] )"
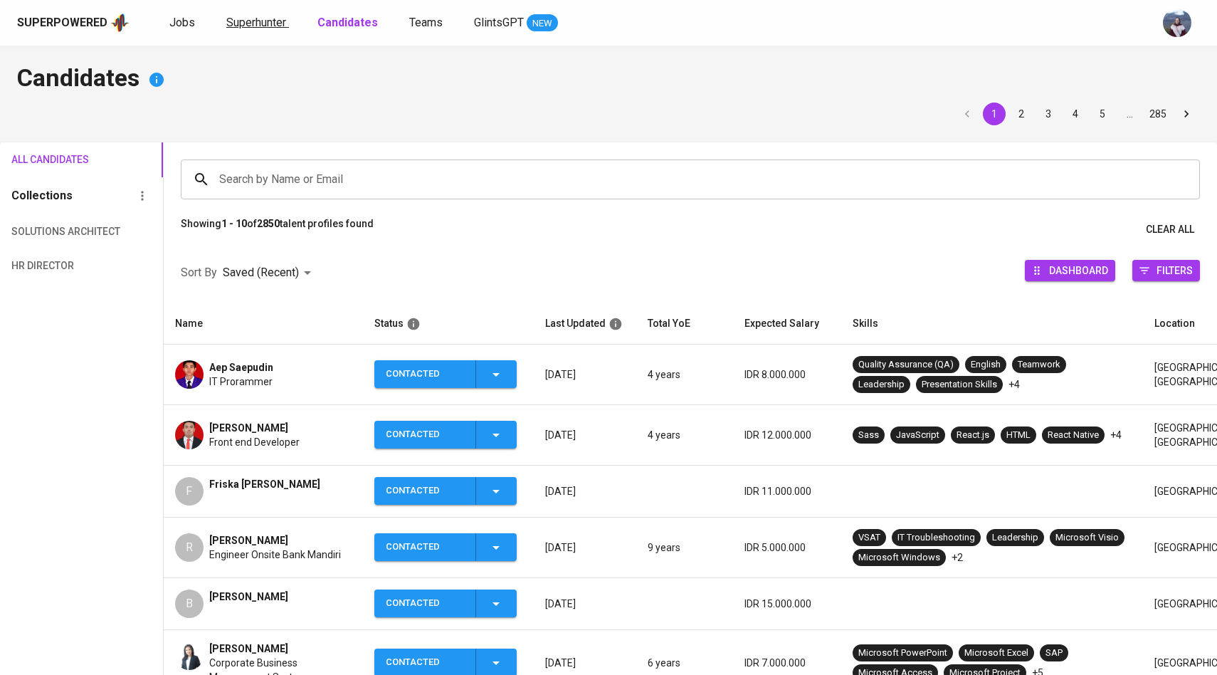
scroll to position [77, 0]
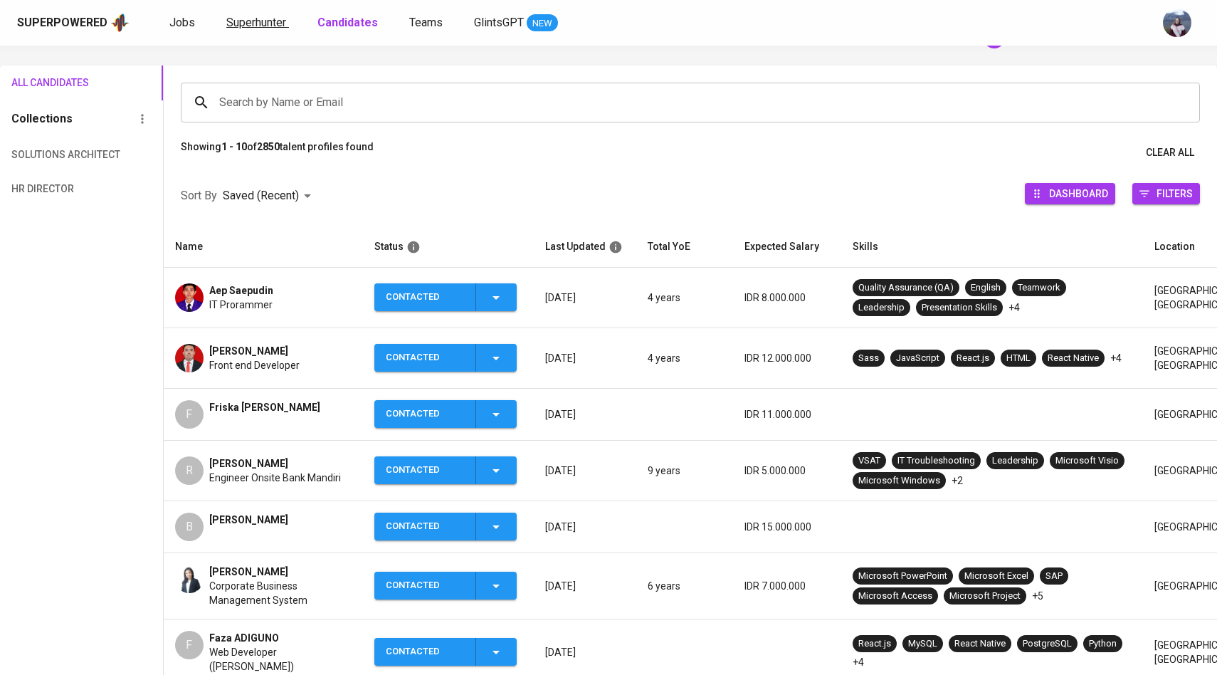
click at [262, 23] on span "Superhunter" at bounding box center [256, 23] width 60 height 14
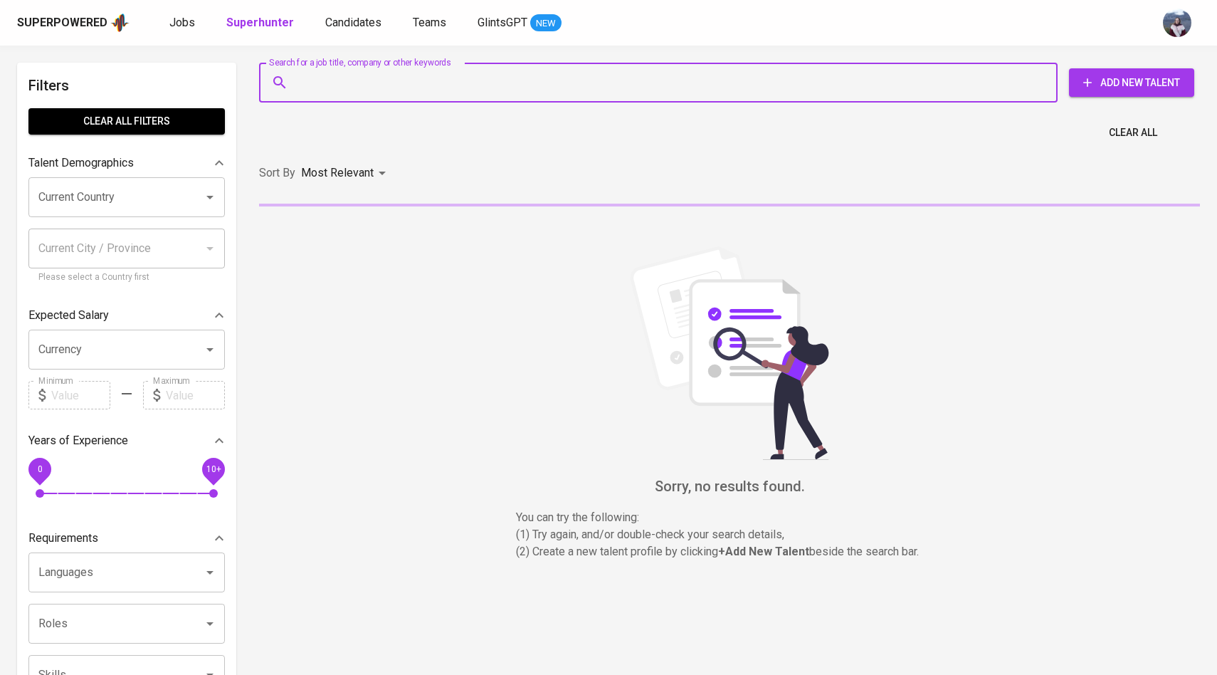
click at [332, 95] on input "Search for a job title, company or other keywords" at bounding box center [662, 82] width 736 height 27
paste input "(irwansyah.joko@gmail.com)"
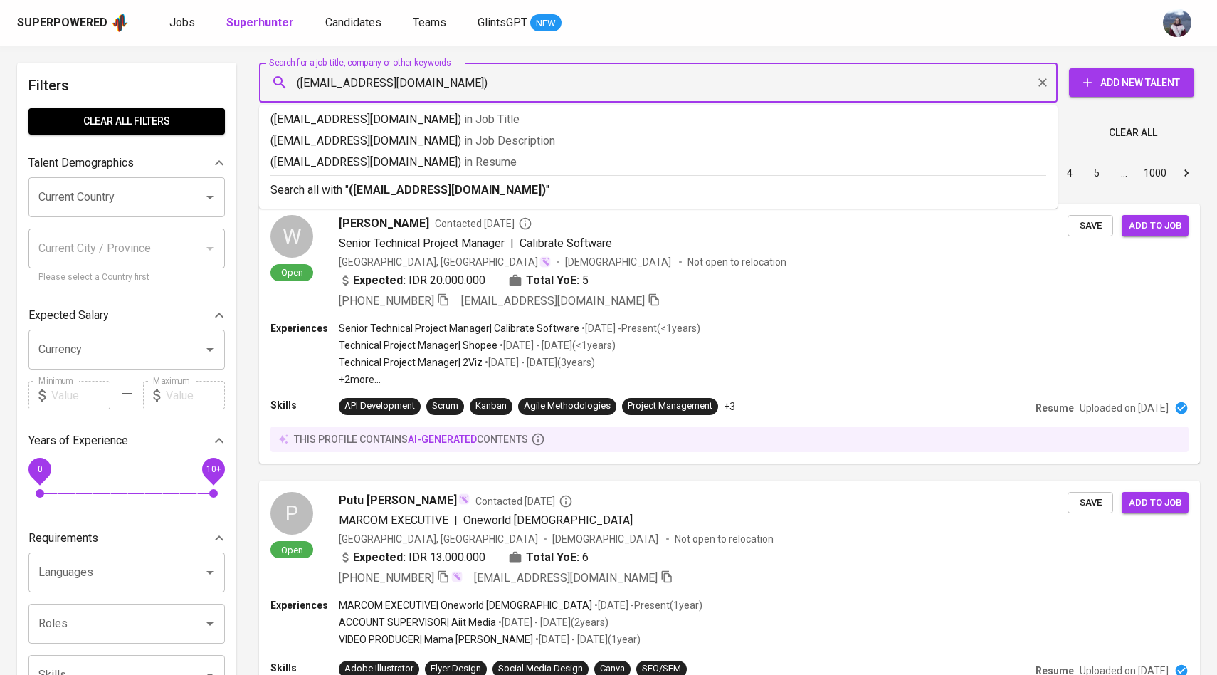
click at [302, 79] on input "(irwansyah.joko@gmail.com)" at bounding box center [662, 82] width 736 height 27
click at [470, 75] on input "irwansyah.joko@gmail.com)" at bounding box center [662, 82] width 736 height 27
type input "[EMAIL_ADDRESS][DOMAIN_NAME]"
